Goal: Check status: Check status

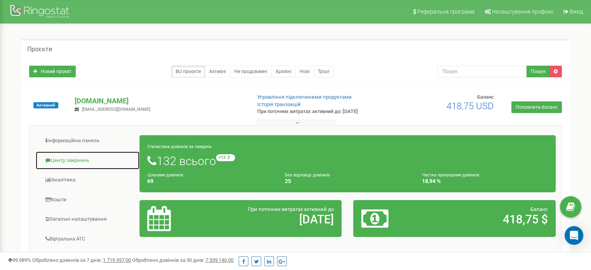
click at [63, 157] on link "Центр звернень" at bounding box center [87, 160] width 105 height 19
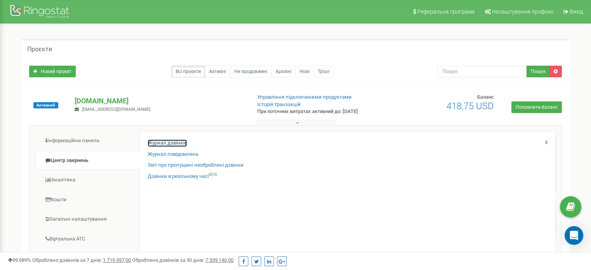
click at [155, 142] on link "Журнал дзвінків" at bounding box center [167, 142] width 39 height 7
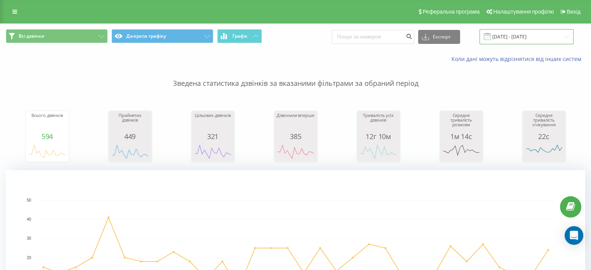
click at [530, 37] on input "[DATE] - [DATE]" at bounding box center [526, 36] width 94 height 15
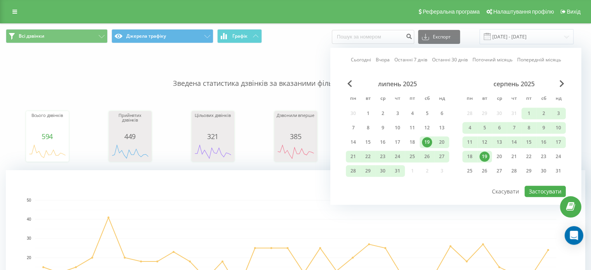
click at [485, 155] on div "19" at bounding box center [484, 157] width 10 height 10
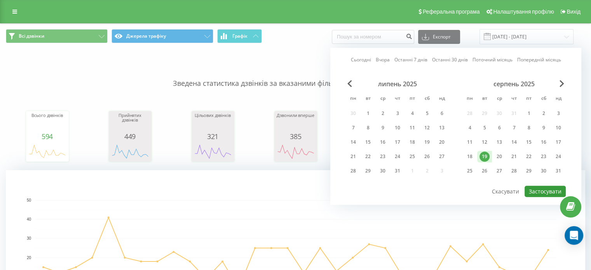
click at [549, 188] on button "Застосувати" at bounding box center [545, 191] width 41 height 11
type input "19.08.2025 - 19.08.2025"
